Goal: Find specific page/section: Find specific page/section

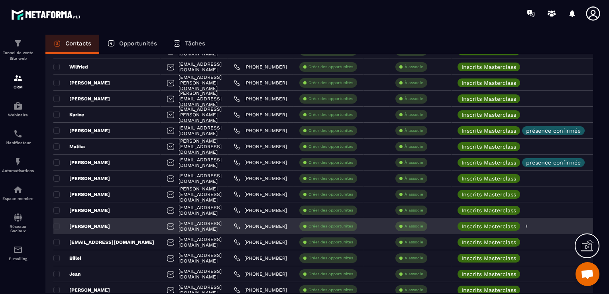
scroll to position [797, 0]
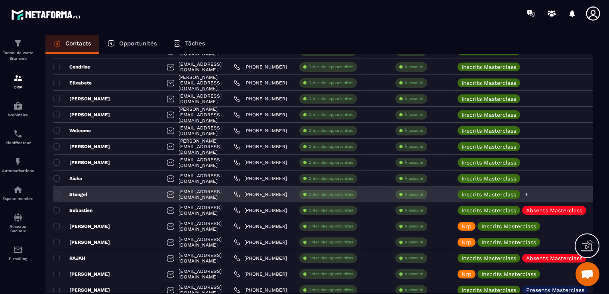
click at [529, 195] on icon at bounding box center [526, 194] width 5 height 5
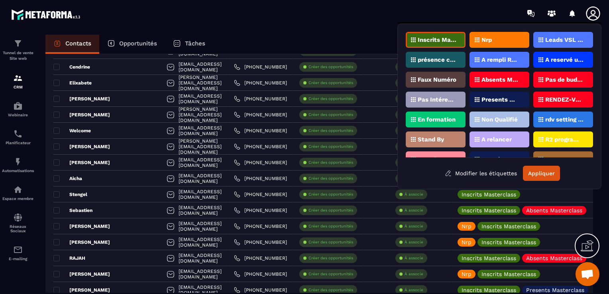
click at [492, 37] on div "Nrp" at bounding box center [499, 40] width 60 height 16
click at [553, 173] on button "Appliquer" at bounding box center [541, 173] width 37 height 15
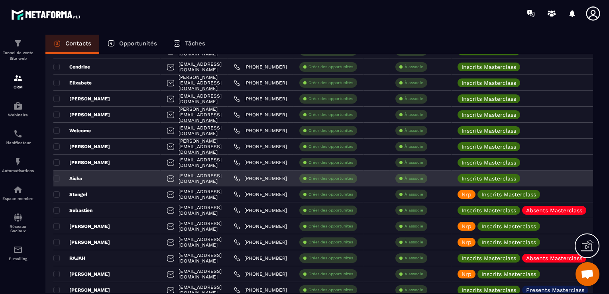
click at [94, 180] on div "Aicha" at bounding box center [106, 179] width 107 height 16
